Goal: Task Accomplishment & Management: Use online tool/utility

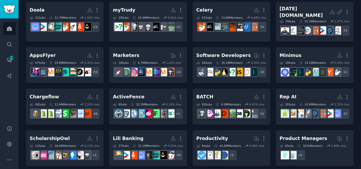
scroll to position [35, 0]
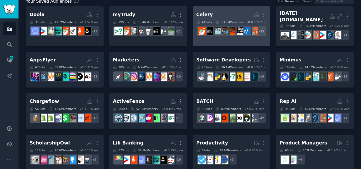
click at [209, 9] on link "Celery Custom Audience More 41 Sub s 13.8M Members 0.68 % /mo r/FinancialCareer…" at bounding box center [231, 26] width 78 height 40
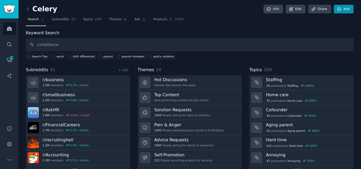
type input "compliance"
click at [340, 7] on link "Add" at bounding box center [343, 9] width 20 height 9
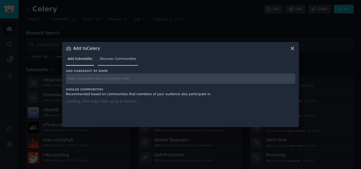
click at [111, 58] on span "Discover Communities" at bounding box center [118, 59] width 36 height 5
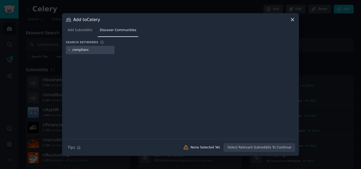
type input "compliance"
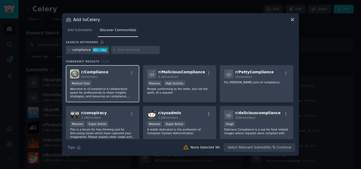
click at [107, 86] on div "Medium Size" at bounding box center [102, 84] width 65 height 7
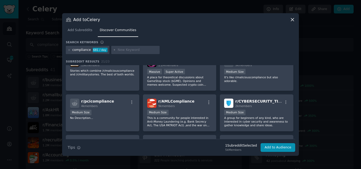
scroll to position [94, 0]
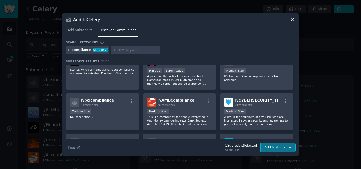
click at [271, 149] on button "Add to Audience" at bounding box center [277, 147] width 35 height 9
